Goal: Information Seeking & Learning: Learn about a topic

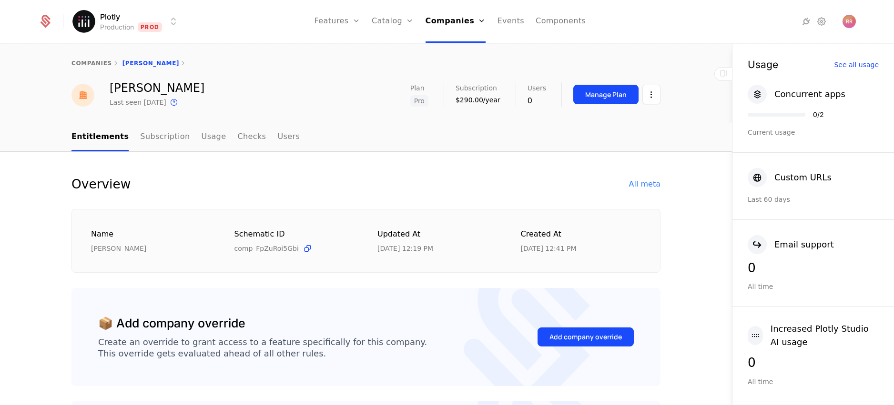
scroll to position [8, 0]
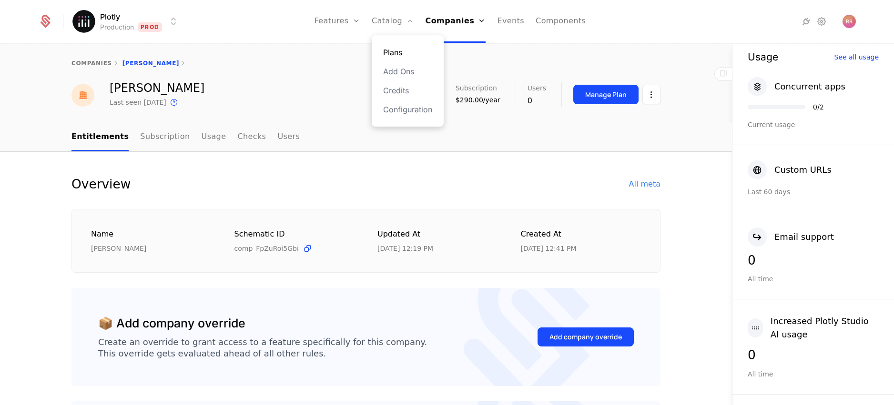
click at [397, 48] on link "Plans" at bounding box center [407, 52] width 49 height 11
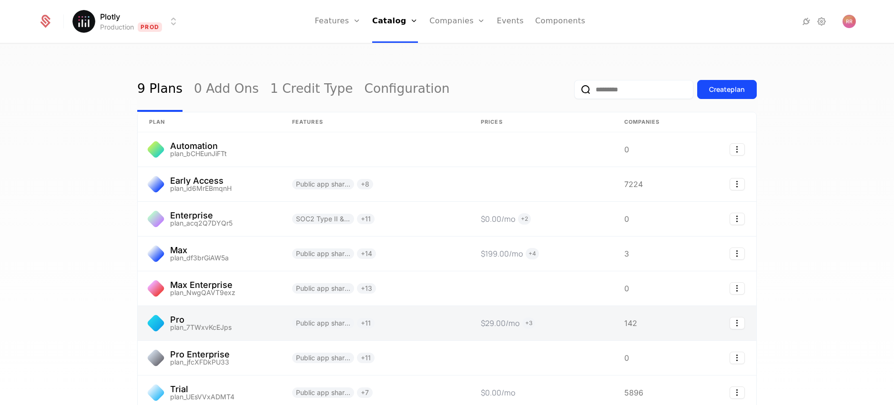
click at [338, 192] on link at bounding box center [375, 184] width 189 height 34
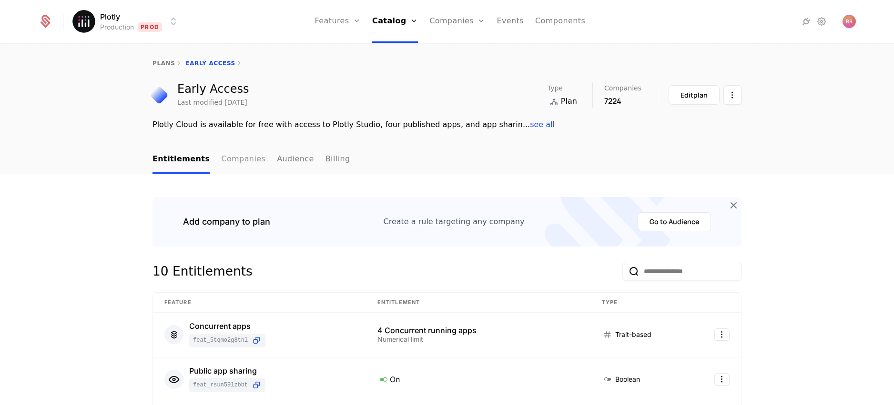
click at [237, 164] on link "Companies" at bounding box center [243, 160] width 44 height 28
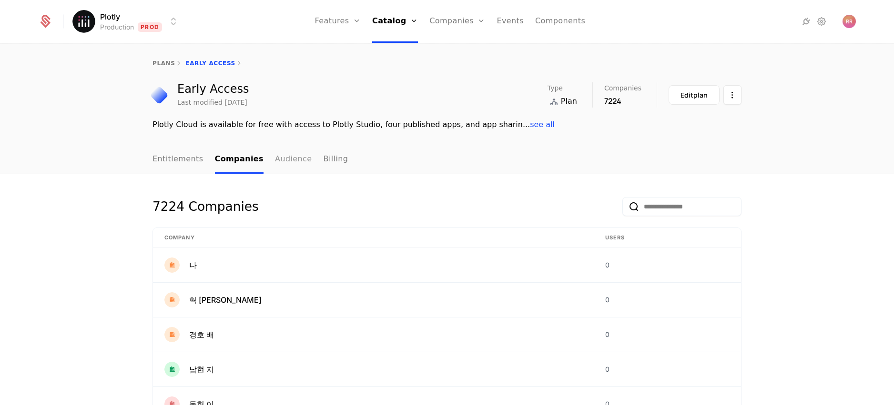
click at [276, 163] on link "Audience" at bounding box center [293, 160] width 37 height 28
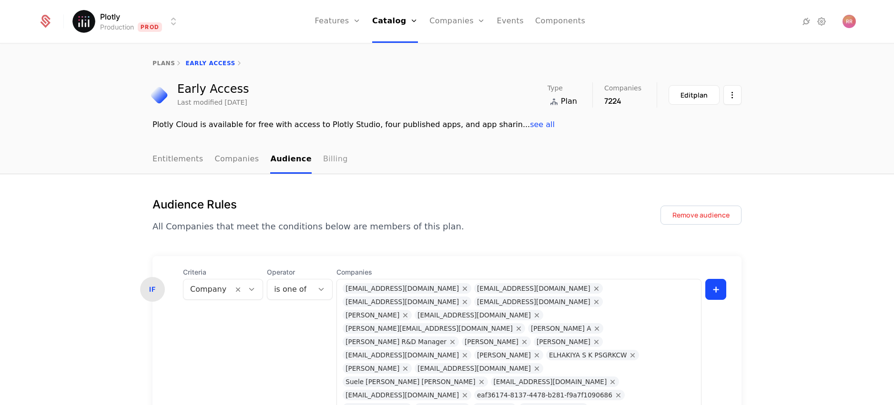
click at [323, 165] on link "Billing" at bounding box center [335, 160] width 25 height 28
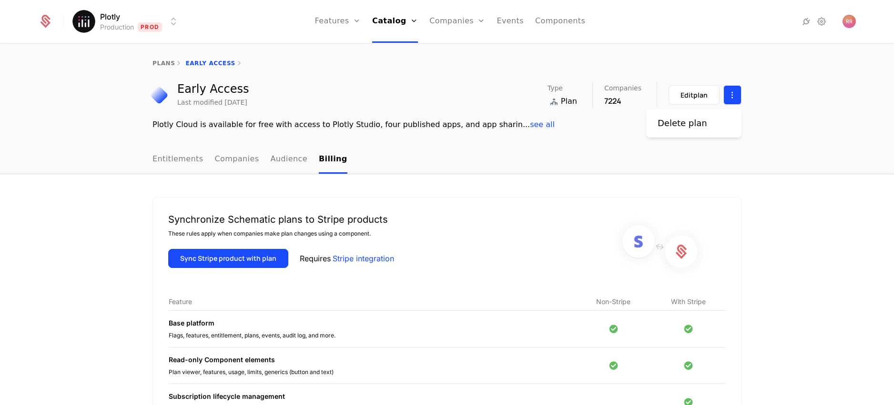
click at [729, 99] on html "Plotly Production Prod Features Features Flags Catalog Plans Add Ons Credits Co…" at bounding box center [447, 202] width 894 height 405
click at [564, 134] on html "Plotly Production Prod Features Features Flags Catalog Plans Add Ons Credits Co…" at bounding box center [447, 202] width 894 height 405
click at [499, 130] on div "Plotly Cloud is available for free with access to Plotly Studio, four published…" at bounding box center [446, 124] width 589 height 11
click at [530, 127] on span "see all" at bounding box center [542, 124] width 25 height 9
click at [182, 160] on link "Entitlements" at bounding box center [177, 160] width 51 height 28
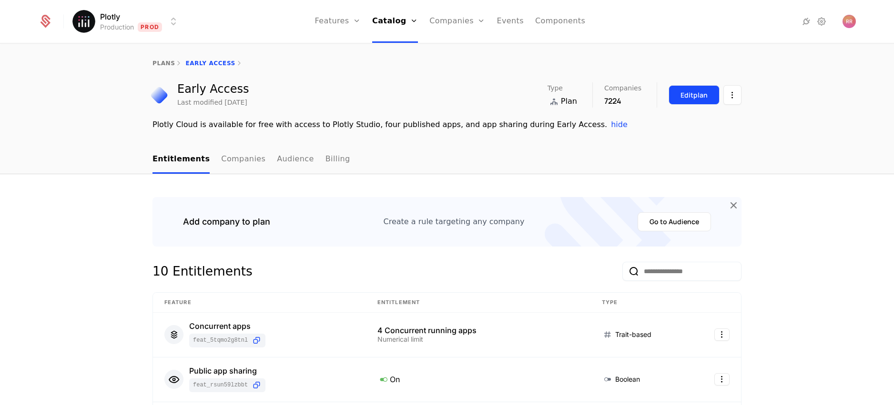
click at [697, 100] on button "Edit plan" at bounding box center [693, 95] width 51 height 20
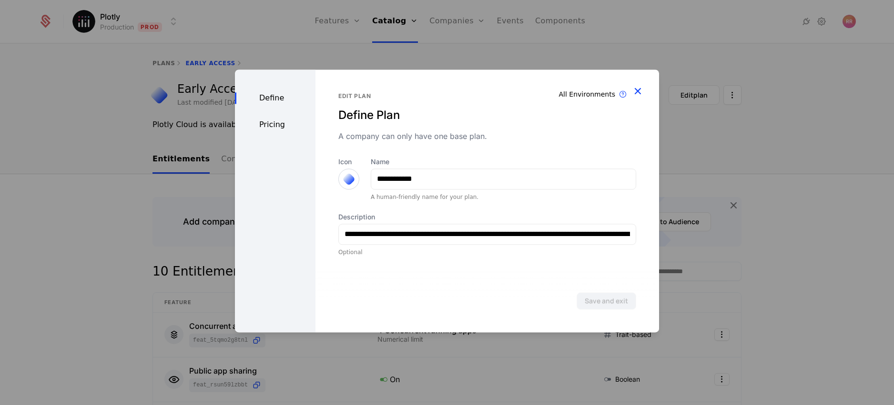
click at [640, 90] on icon "button" at bounding box center [637, 91] width 12 height 12
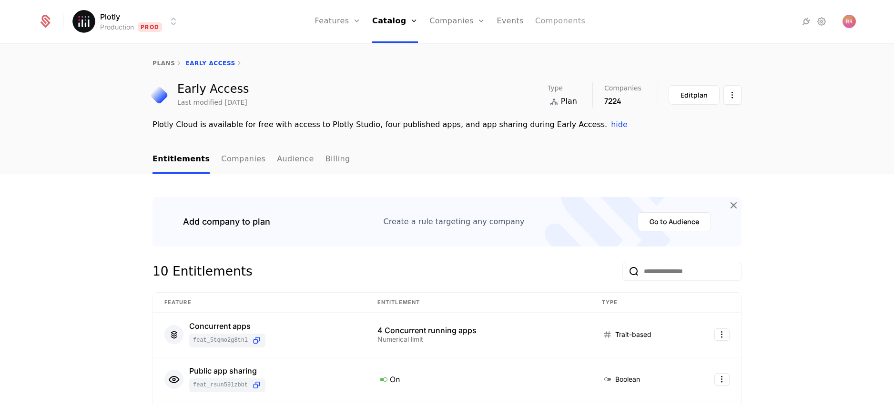
click at [571, 20] on link "Components" at bounding box center [560, 21] width 50 height 43
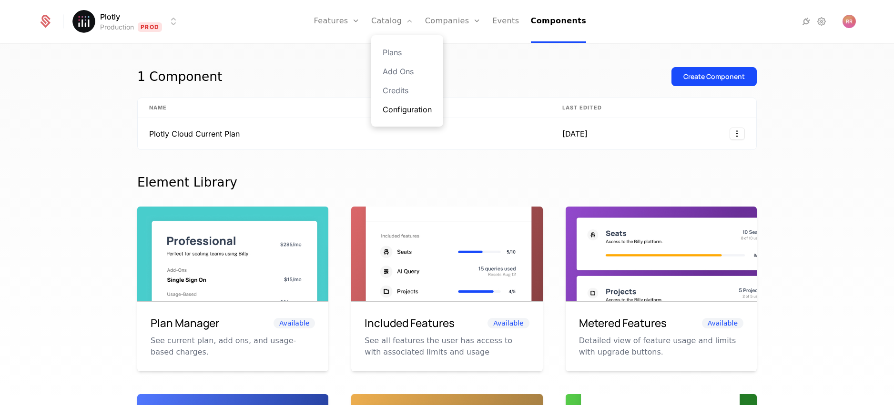
click at [394, 110] on link "Configuration" at bounding box center [406, 109] width 49 height 11
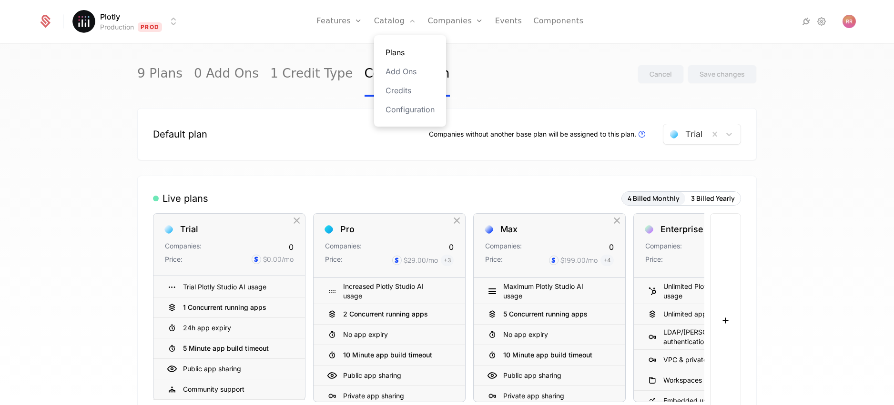
click at [401, 54] on link "Plans" at bounding box center [409, 52] width 49 height 11
